Goal: Task Accomplishment & Management: Complete application form

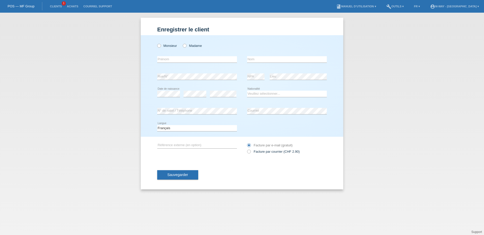
click at [28, 6] on link "POS — MF Group" at bounding box center [21, 6] width 27 height 4
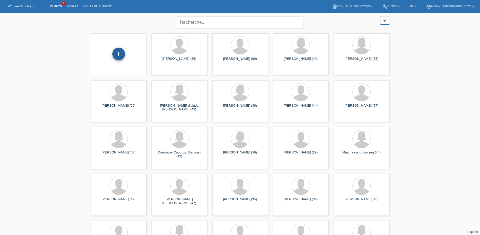
click at [120, 54] on div "+" at bounding box center [118, 54] width 13 height 13
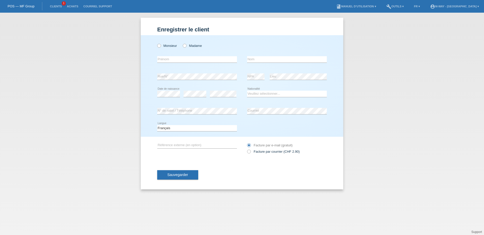
click at [165, 44] on div "Monsieur Madame" at bounding box center [197, 45] width 80 height 10
click at [156, 43] on icon at bounding box center [156, 43] width 0 height 0
click at [159, 46] on input "Monsieur" at bounding box center [158, 45] width 3 height 3
radio input "true"
drag, startPoint x: 162, startPoint y: 58, endPoint x: 170, endPoint y: 58, distance: 8.1
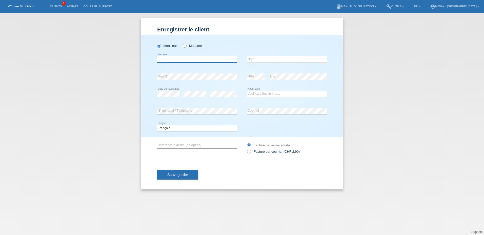
click at [162, 58] on input "text" at bounding box center [197, 59] width 80 height 6
type input "maximilien"
type input "[GEOGRAPHIC_DATA]"
click at [261, 94] on select "Veuillez sélectionner... Suisse Allemagne Autriche Liechtenstein ------------ A…" at bounding box center [287, 94] width 80 height 6
select select "CH"
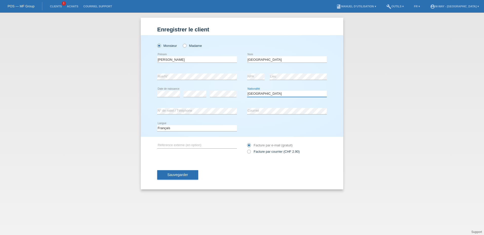
click at [247, 91] on select "Veuillez sélectionner... Suisse Allemagne Autriche Liechtenstein ------------ A…" at bounding box center [287, 94] width 80 height 6
click at [176, 174] on span "Sauvegarder" at bounding box center [177, 175] width 21 height 4
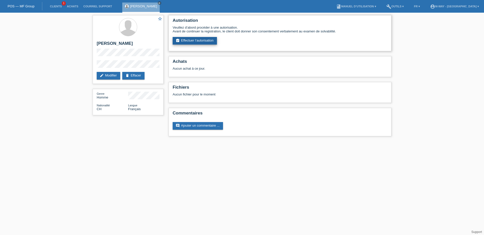
click at [200, 40] on link "assignment_turned_in Effectuer l’autorisation" at bounding box center [195, 41] width 44 height 8
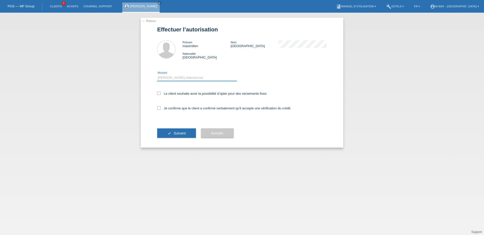
click at [164, 77] on select "Veuillez sélectionner CHF 1.00 - CHF 499.00 CHF 500.00 - CHF 1'999.00 CHF 2'000…" at bounding box center [197, 78] width 80 height 6
select select "3"
click at [157, 75] on select "Veuillez sélectionner CHF 1.00 - CHF 499.00 CHF 500.00 - CHF 1'999.00 CHF 2'000…" at bounding box center [197, 78] width 80 height 6
click at [160, 93] on icon at bounding box center [158, 93] width 3 height 3
click at [160, 93] on input "Le client souhaite avoir la possibilité d’opter pour des versements fixes" at bounding box center [158, 93] width 3 height 3
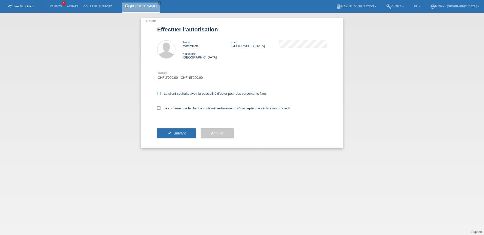
checkbox input "true"
click at [159, 108] on icon at bounding box center [158, 107] width 3 height 3
click at [159, 108] on input "Je confirme que le client a confirmé verbalement qu'il accepte une vérification…" at bounding box center [158, 107] width 3 height 3
checkbox input "true"
click at [182, 133] on span "Suivant" at bounding box center [180, 133] width 12 height 4
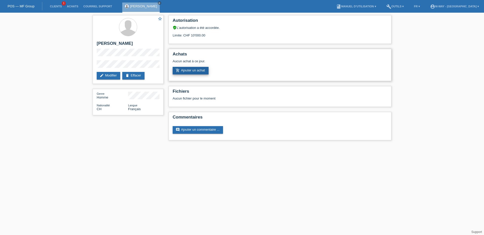
click at [198, 69] on link "add_shopping_cart Ajouter un achat" at bounding box center [191, 71] width 36 height 8
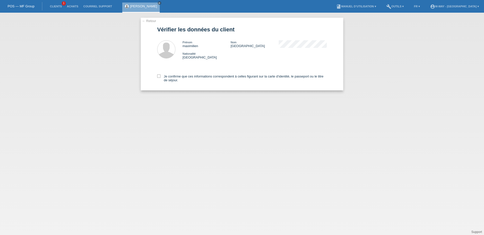
click at [23, 8] on link "POS — MF Group" at bounding box center [21, 6] width 27 height 4
